Goal: Transaction & Acquisition: Download file/media

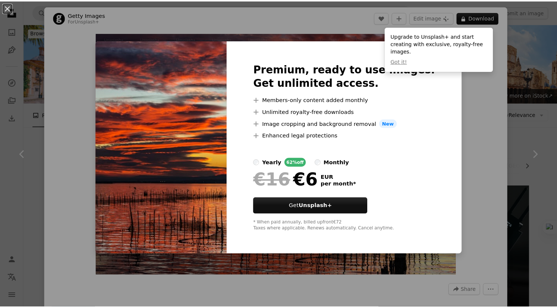
scroll to position [2215, 0]
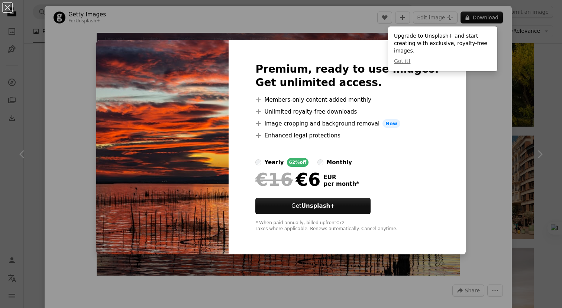
click at [318, 29] on div "An X shape Premium, ready to use images. Get unlimited access. A plus sign Memb…" at bounding box center [281, 154] width 562 height 308
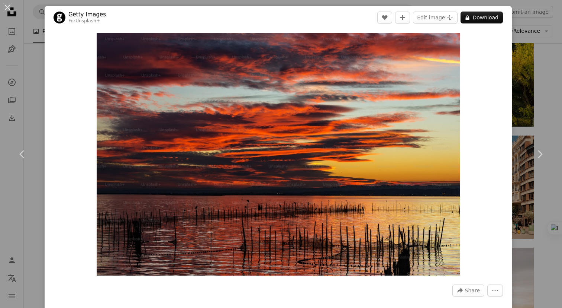
click at [546, 35] on div "An X shape Chevron left Chevron right Getty Images For Unsplash+ A heart A plus…" at bounding box center [281, 154] width 562 height 308
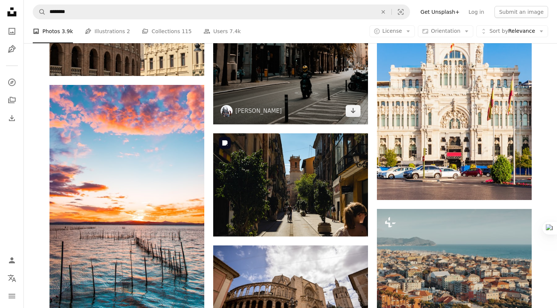
scroll to position [2961, 0]
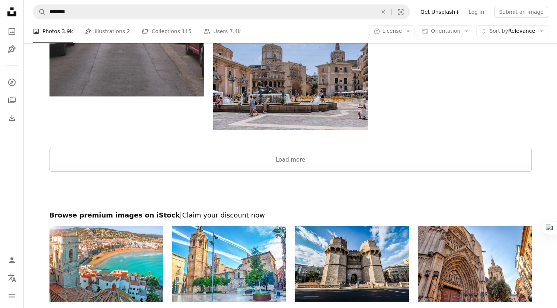
scroll to position [3653, 0]
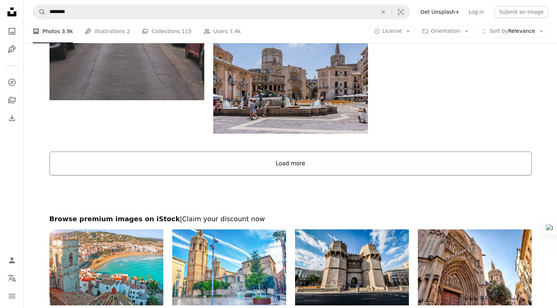
click at [290, 168] on button "Load more" at bounding box center [290, 163] width 482 height 24
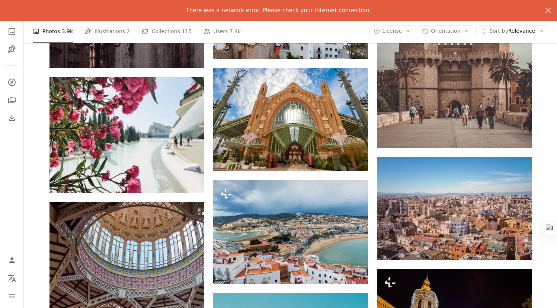
scroll to position [427, 0]
